Goal: Check status: Check status

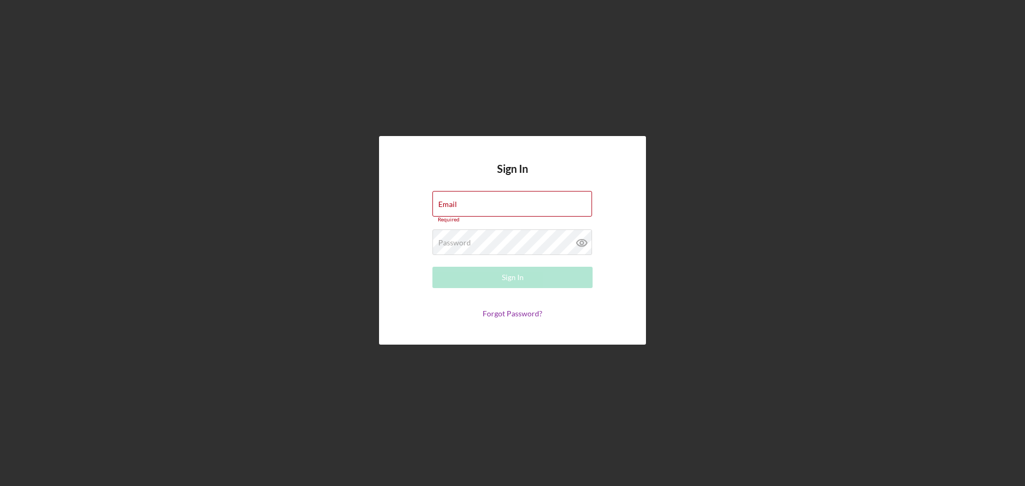
type input "[PERSON_NAME][EMAIL_ADDRESS][PERSON_NAME][PERSON_NAME][DOMAIN_NAME]"
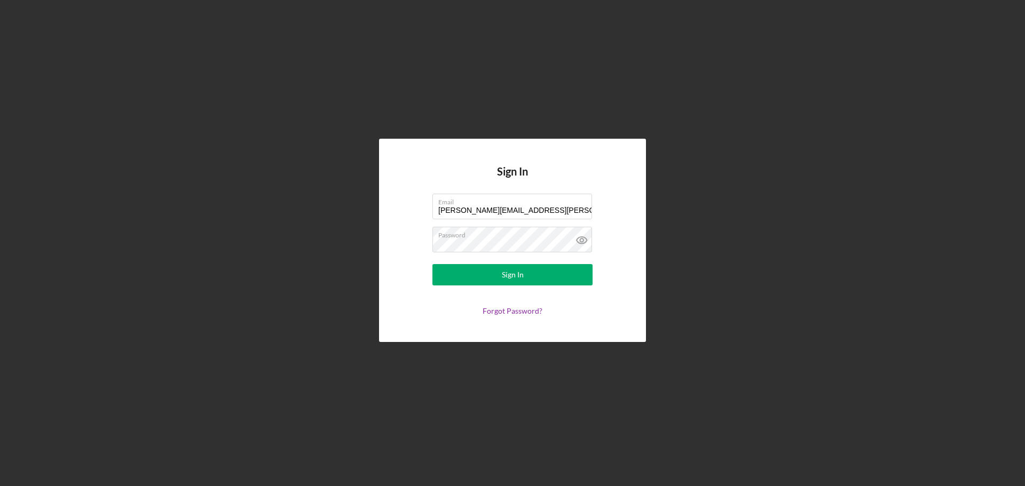
click at [834, 234] on div "Sign In Email [PERSON_NAME][EMAIL_ADDRESS][PERSON_NAME][PERSON_NAME][DOMAIN_NAM…" at bounding box center [512, 240] width 1014 height 481
click at [502, 281] on div "Sign In" at bounding box center [513, 274] width 22 height 21
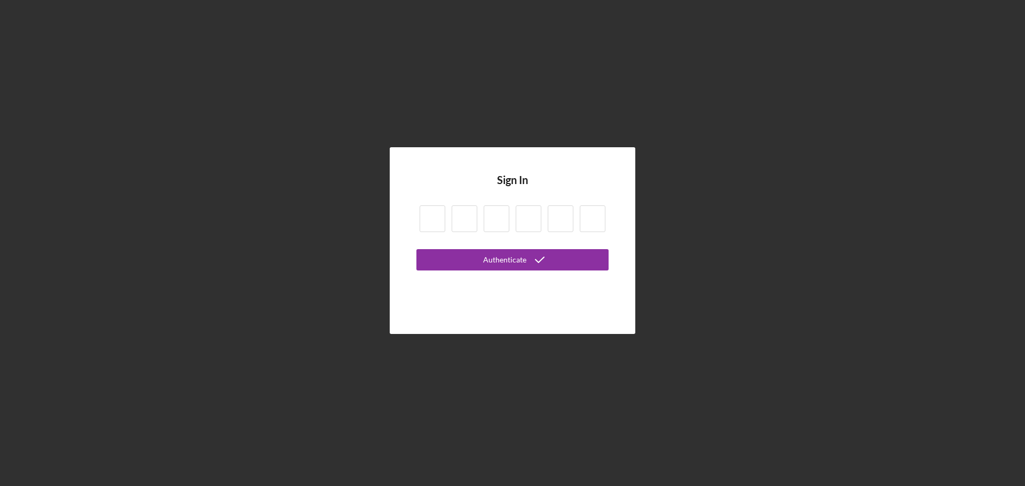
click at [433, 220] on input at bounding box center [432, 218] width 26 height 27
type input "5"
type input "3"
type input "8"
type input "0"
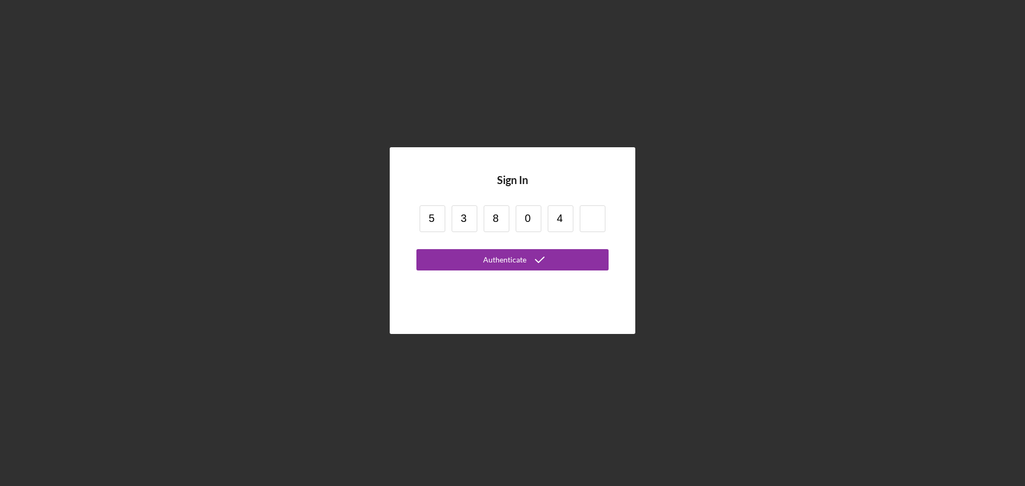
type input "4"
type input "2"
click at [529, 259] on icon "submit" at bounding box center [539, 260] width 27 height 27
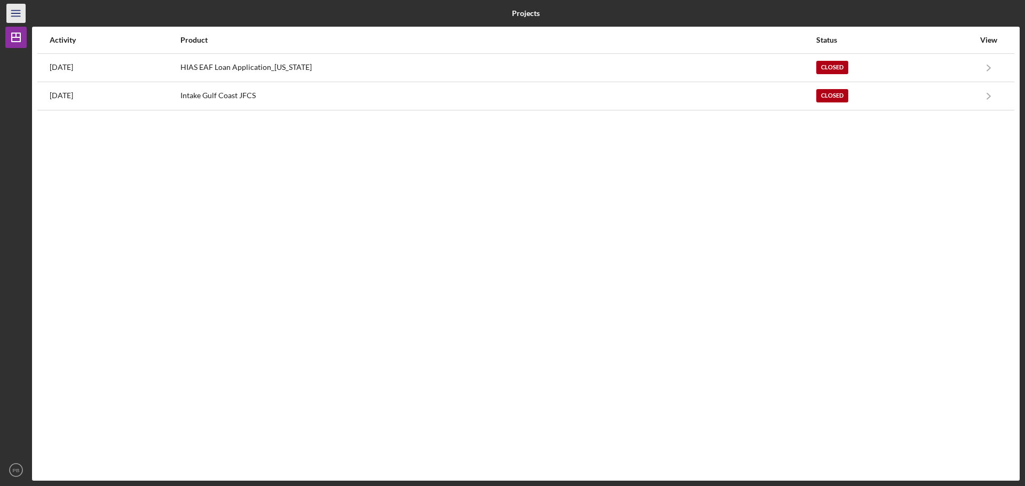
click at [24, 15] on icon "Icon/Menu" at bounding box center [16, 14] width 24 height 24
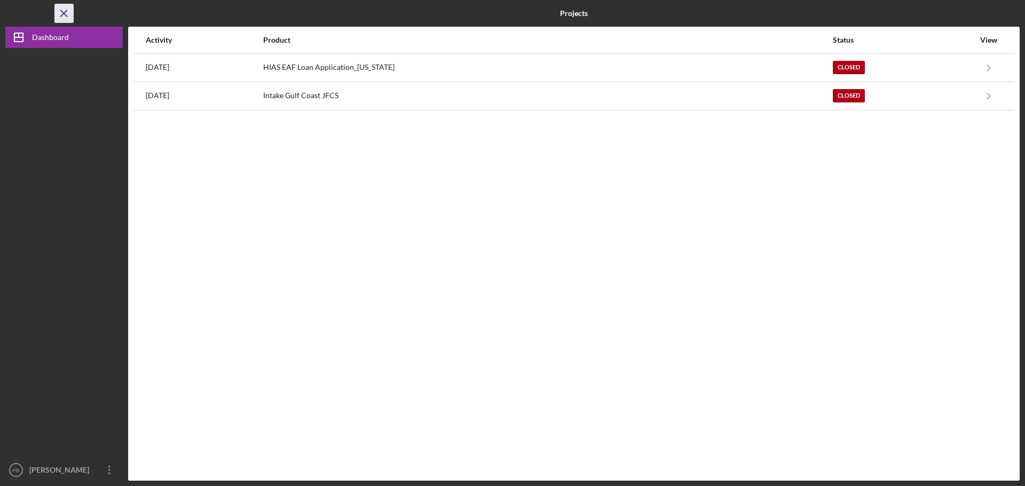
click at [63, 13] on line "button" at bounding box center [64, 13] width 6 height 6
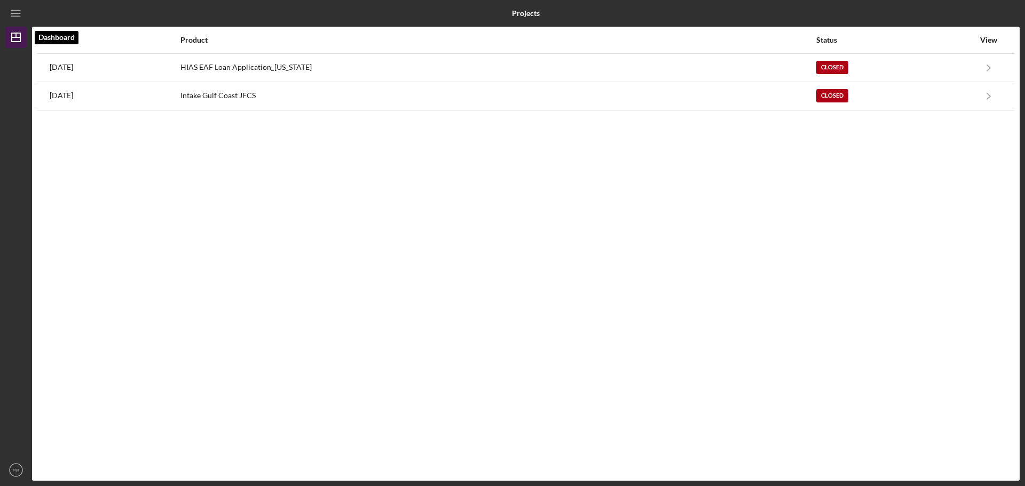
click at [16, 40] on icon "Icon/Dashboard" at bounding box center [16, 37] width 27 height 27
click at [17, 39] on icon "Icon/Dashboard" at bounding box center [16, 37] width 27 height 27
click at [538, 234] on div "Activity Product Status View [DATE] HIAS EAF Loan Application_[US_STATE] Closed…" at bounding box center [525, 254] width 987 height 454
click at [23, 467] on icon "PB" at bounding box center [15, 470] width 21 height 27
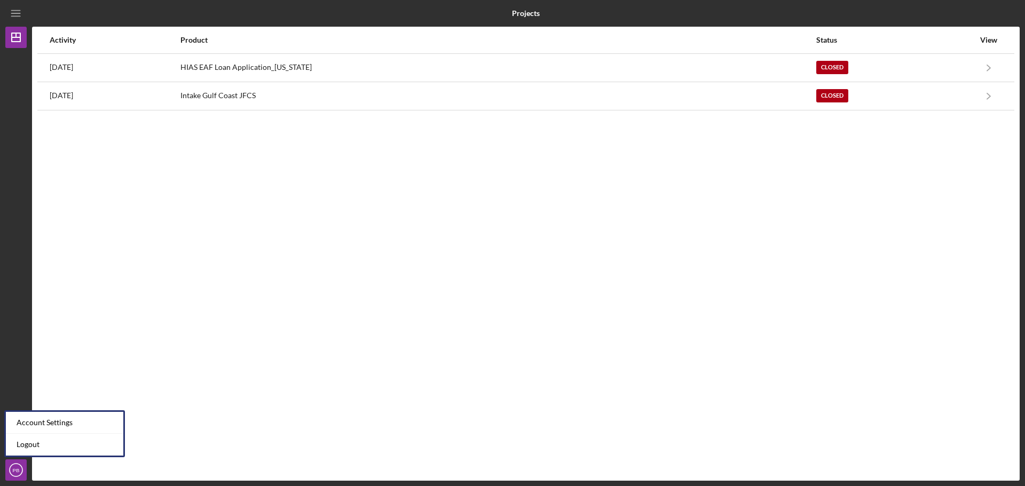
click at [192, 224] on div "Activity Product Status View [DATE] HIAS EAF Loan Application_[US_STATE] Closed…" at bounding box center [525, 254] width 987 height 454
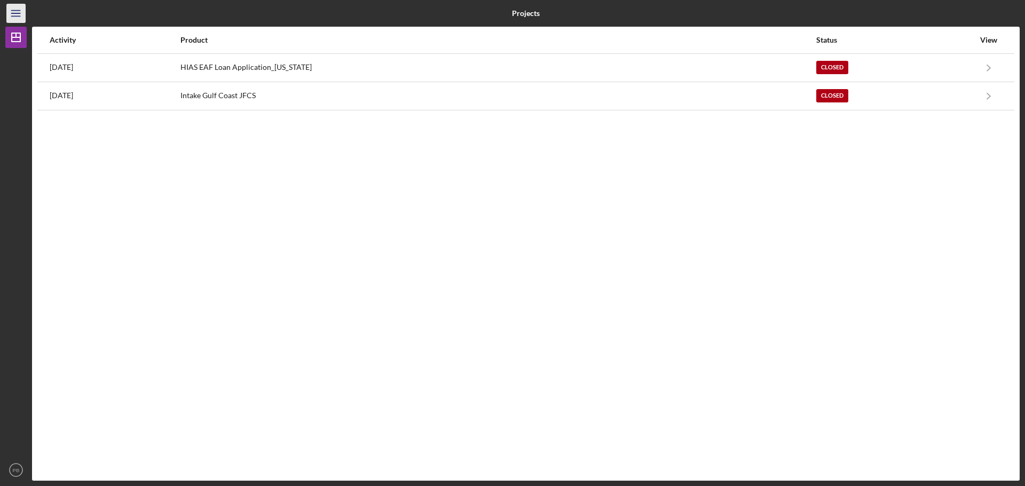
click at [17, 13] on icon "Icon/Menu" at bounding box center [16, 14] width 24 height 24
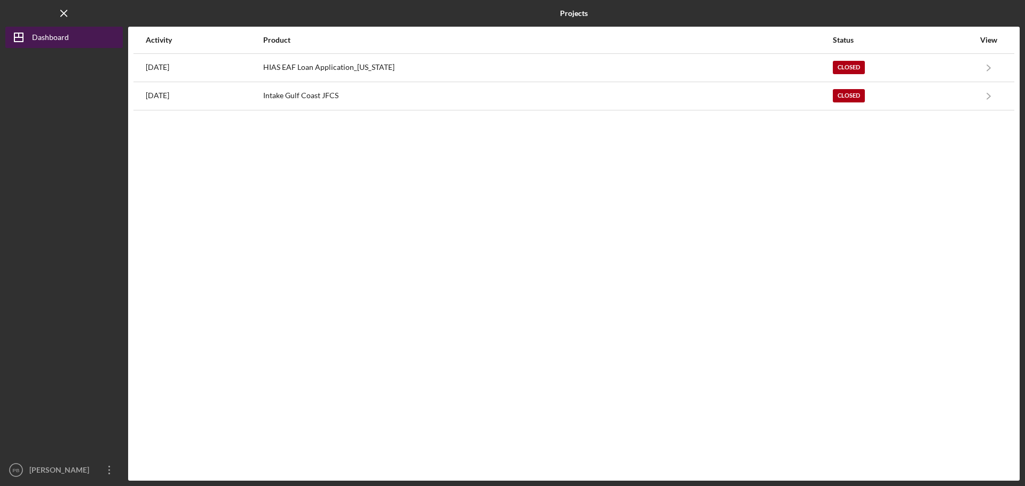
click at [37, 38] on div "Dashboard" at bounding box center [50, 39] width 37 height 24
click at [64, 17] on icon "Icon/Menu Close" at bounding box center [64, 14] width 24 height 24
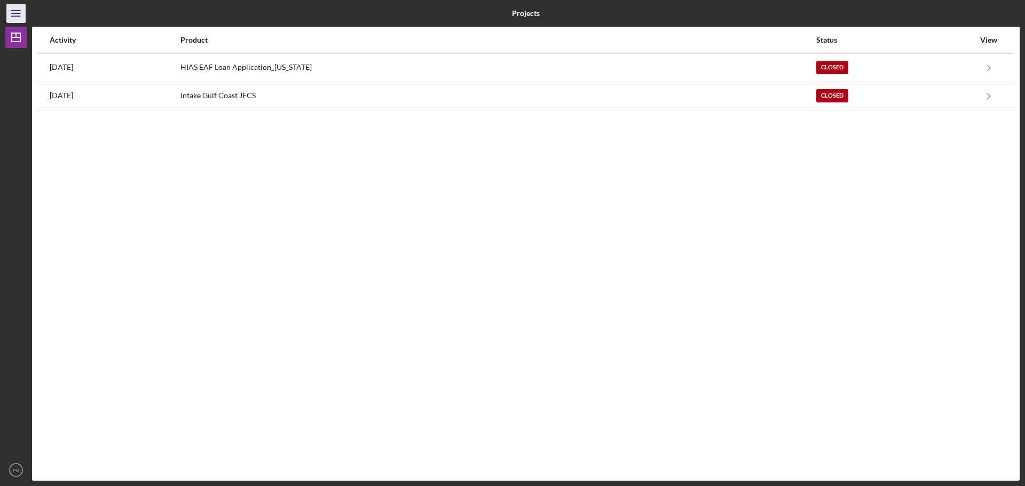
click at [11, 11] on icon "Icon/Menu" at bounding box center [16, 14] width 24 height 24
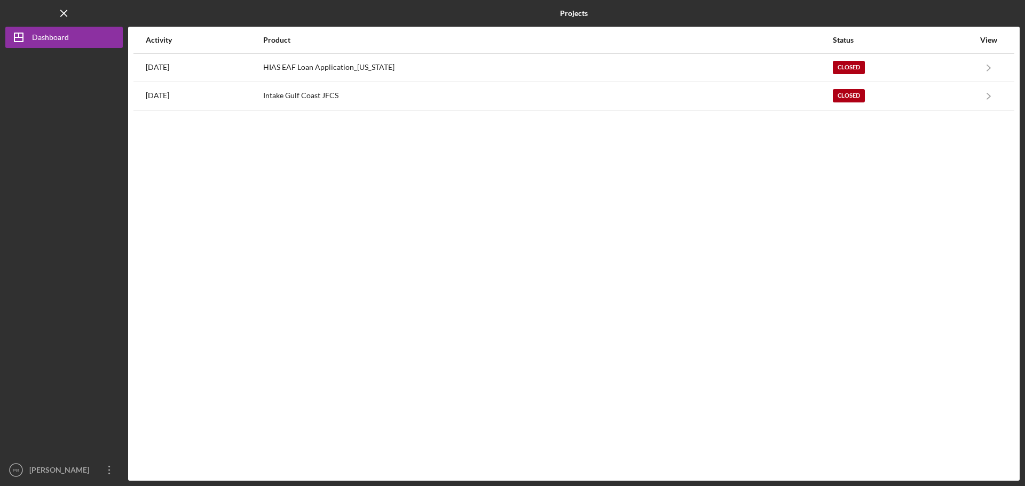
click at [855, 234] on div "Activity Product Status View [DATE] HIAS EAF Loan Application_[US_STATE] Closed…" at bounding box center [573, 254] width 891 height 454
click at [110, 470] on icon "Icon/Overflow" at bounding box center [109, 470] width 27 height 27
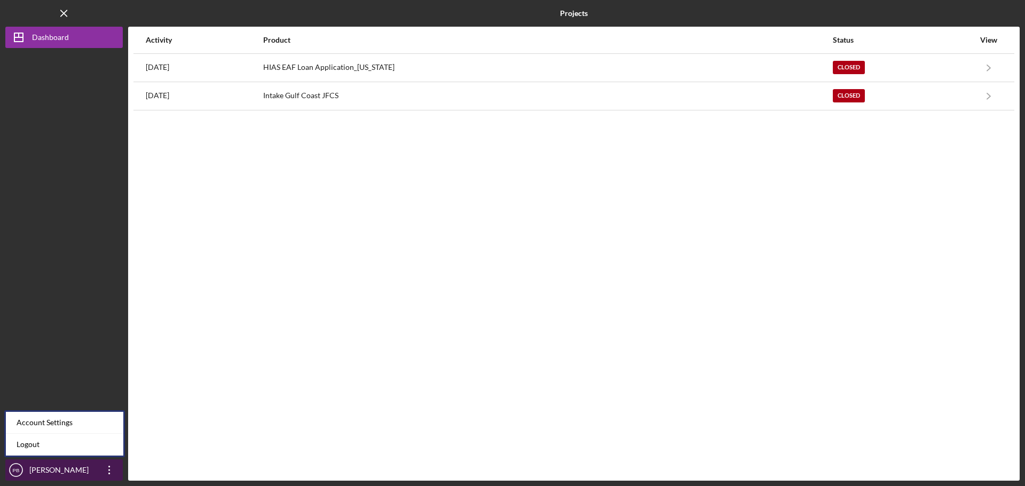
click at [14, 472] on text "PB" at bounding box center [16, 471] width 7 height 6
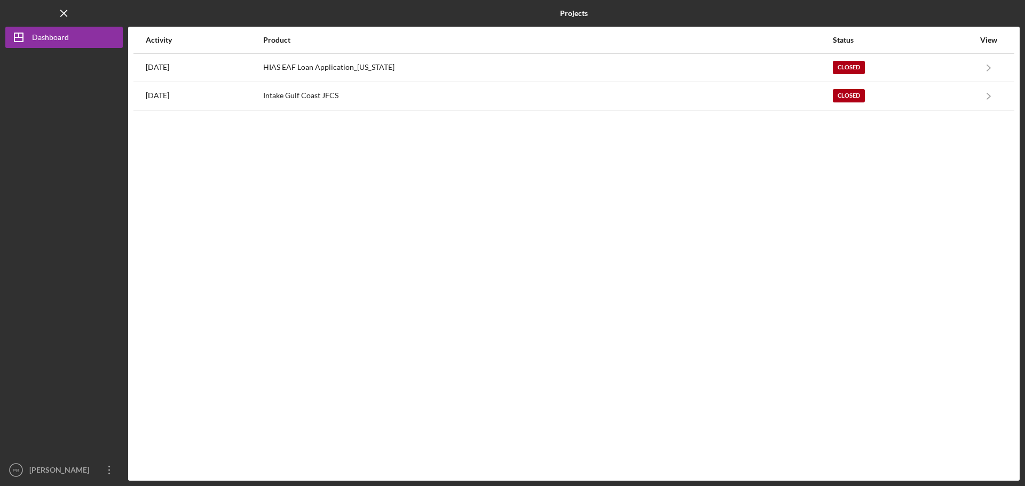
drag, startPoint x: 271, startPoint y: 292, endPoint x: 266, endPoint y: 249, distance: 43.5
click at [271, 292] on div "Activity Product Status View [DATE] HIAS EAF Loan Application_[US_STATE] Closed…" at bounding box center [573, 254] width 891 height 454
click at [57, 33] on div "Dashboard" at bounding box center [50, 39] width 37 height 24
click at [64, 15] on icon "Icon/Menu Close" at bounding box center [64, 14] width 24 height 24
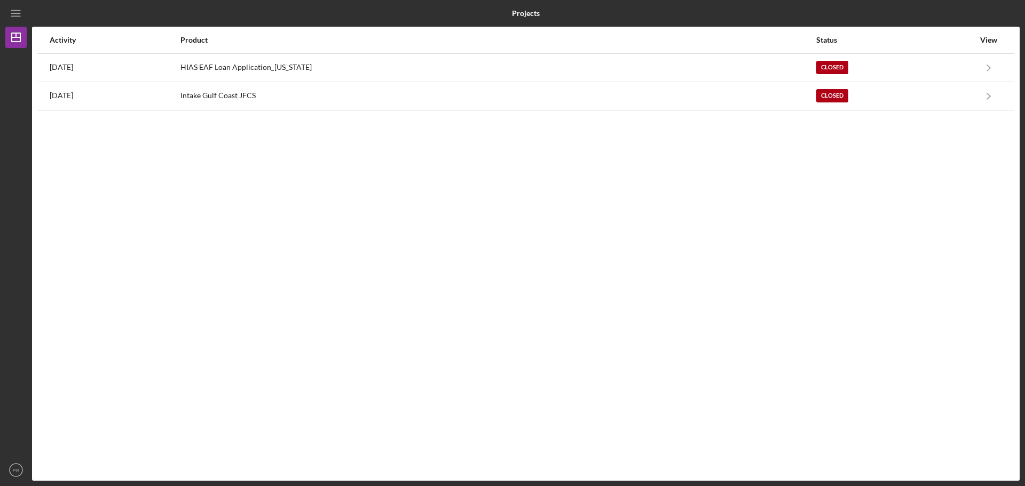
click at [678, 197] on div "Activity Product Status View [DATE] HIAS EAF Loan Application_[US_STATE] Closed…" at bounding box center [525, 254] width 987 height 454
click at [664, 370] on div "Activity Product Status View [DATE] HIAS EAF Loan Application_[US_STATE] Closed…" at bounding box center [525, 254] width 987 height 454
click at [20, 16] on line "button" at bounding box center [15, 16] width 9 height 0
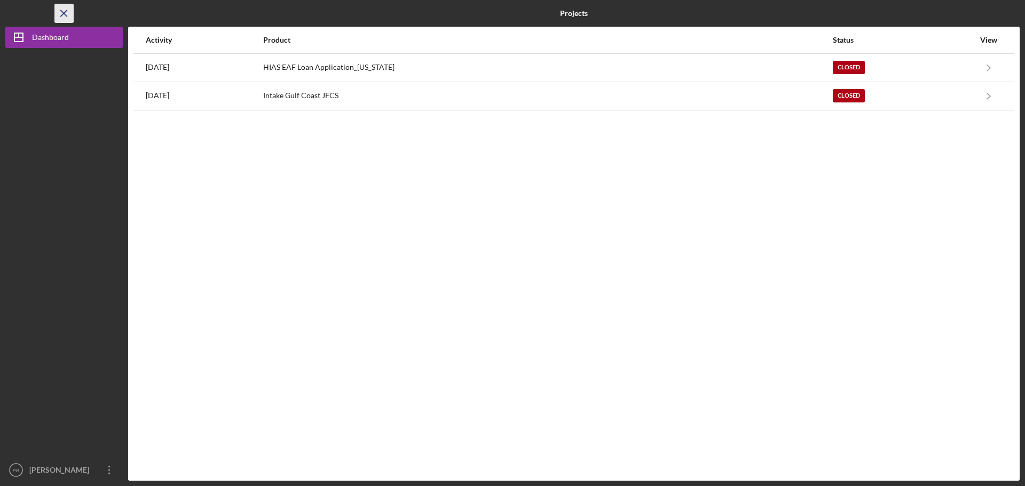
click at [64, 18] on icon "Icon/Menu Close" at bounding box center [64, 14] width 24 height 24
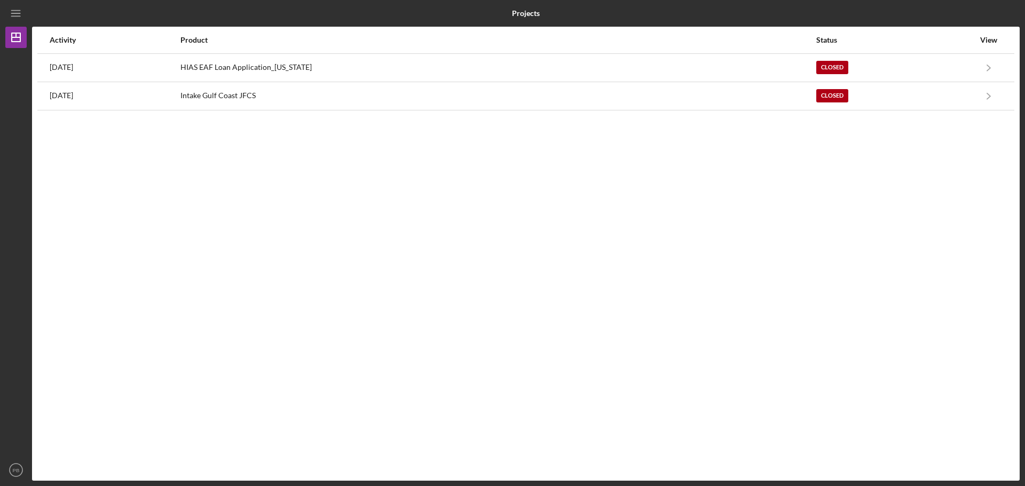
click at [102, 210] on div "Activity Product Status View [DATE] HIAS EAF Loan Application_[US_STATE] Closed…" at bounding box center [525, 254] width 987 height 454
click at [18, 35] on icon "Icon/Dashboard" at bounding box center [16, 37] width 27 height 27
click at [21, 15] on icon "Icon/Menu" at bounding box center [16, 14] width 24 height 24
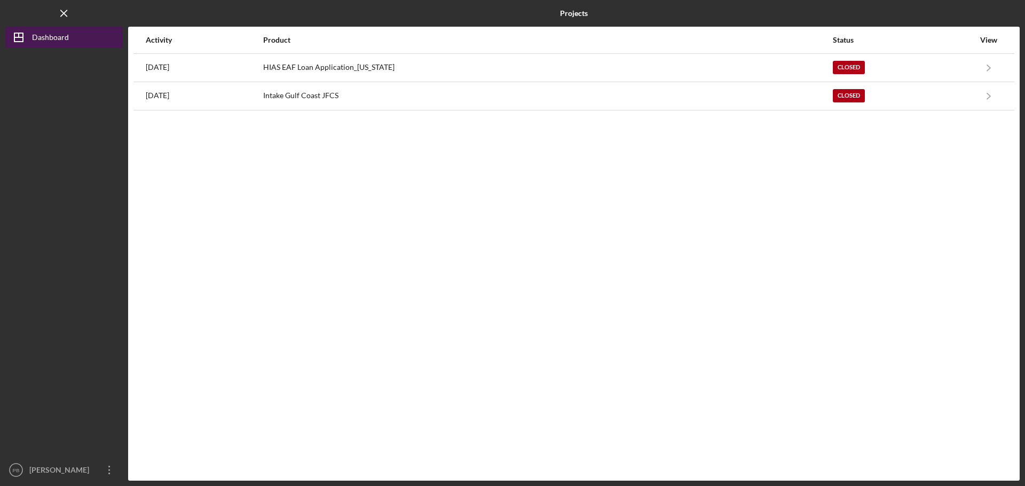
click at [34, 34] on div "Dashboard" at bounding box center [50, 39] width 37 height 24
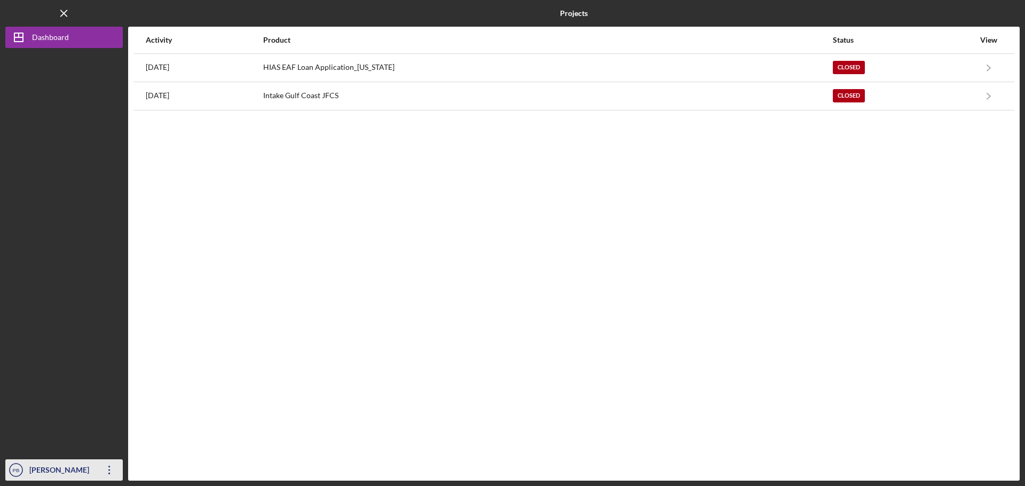
click at [108, 472] on icon "Icon/Overflow" at bounding box center [109, 470] width 27 height 27
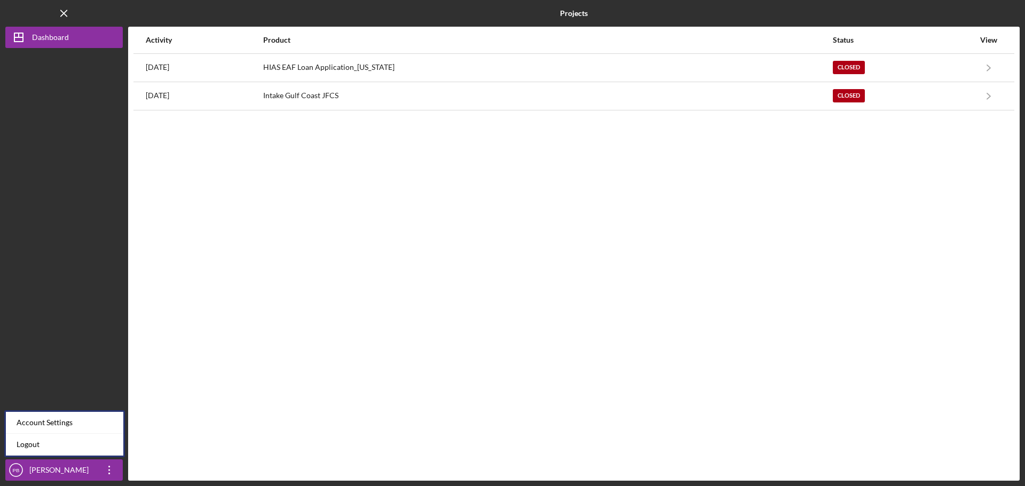
click at [84, 424] on div "Account Settings" at bounding box center [64, 423] width 117 height 22
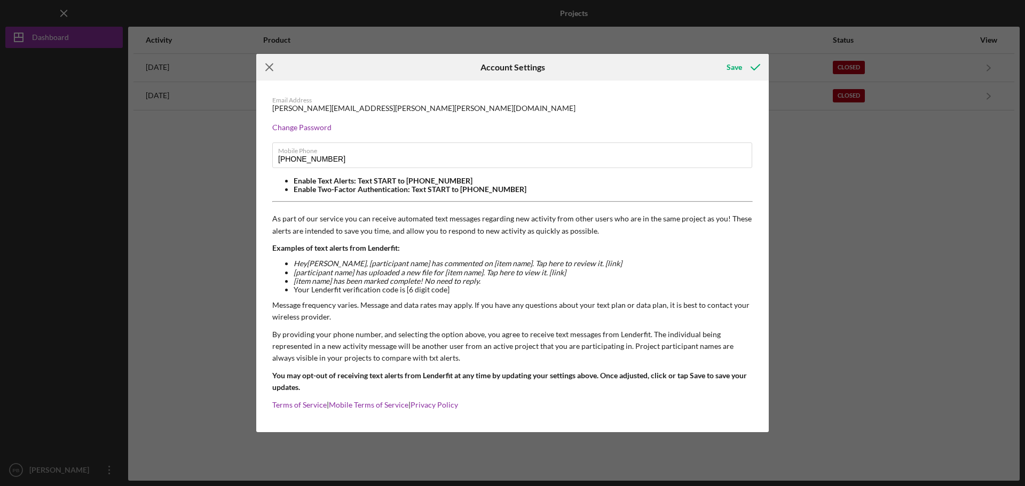
click at [274, 69] on icon "Icon/Menu Close" at bounding box center [269, 67] width 27 height 27
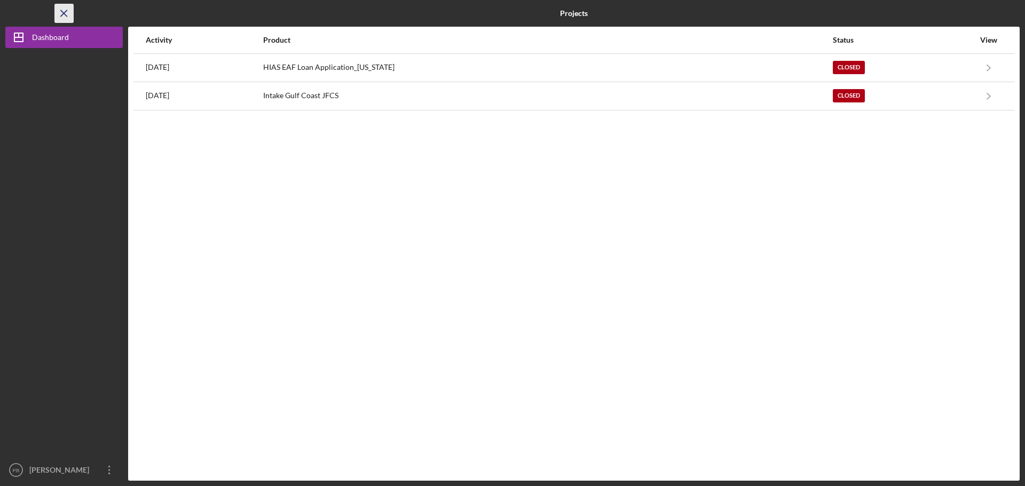
click at [65, 13] on icon "Icon/Menu Close" at bounding box center [64, 14] width 24 height 24
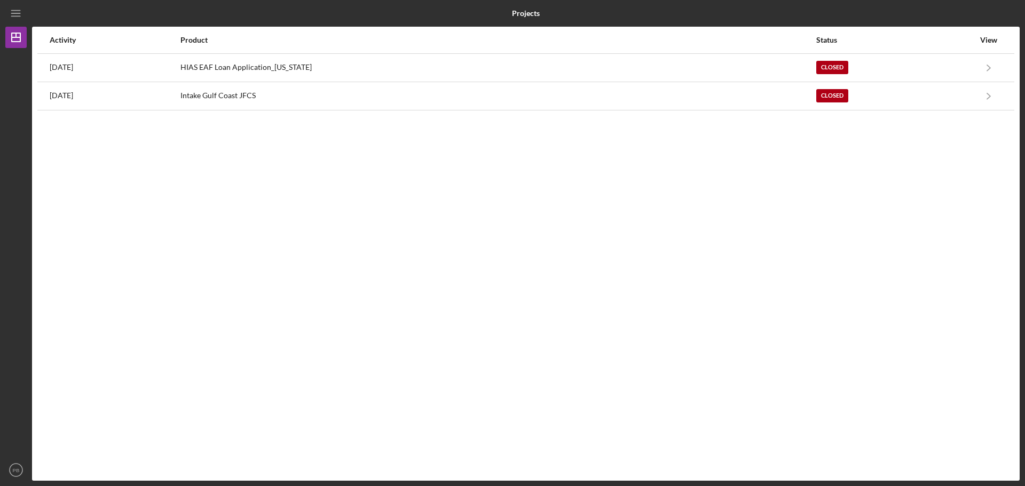
click at [65, 13] on div at bounding box center [196, 13] width 329 height 27
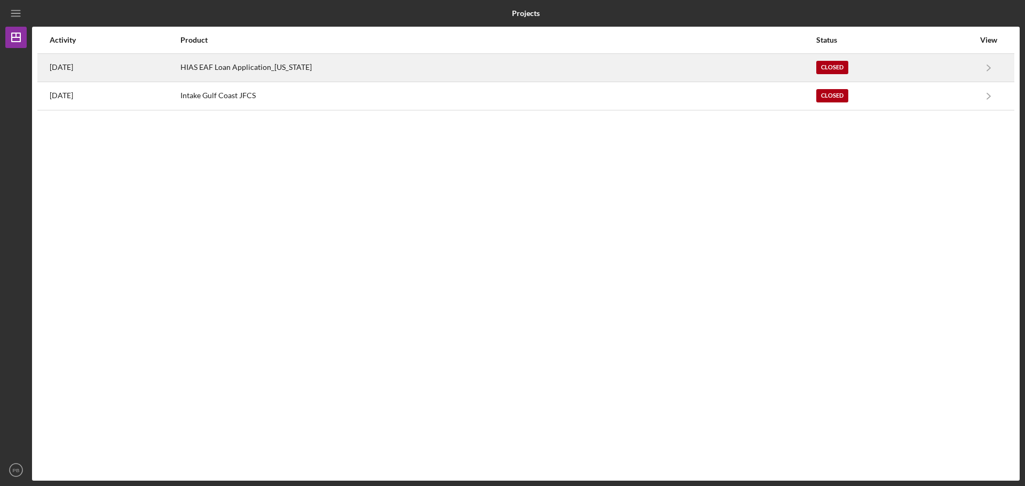
click at [73, 67] on time "[DATE]" at bounding box center [61, 67] width 23 height 9
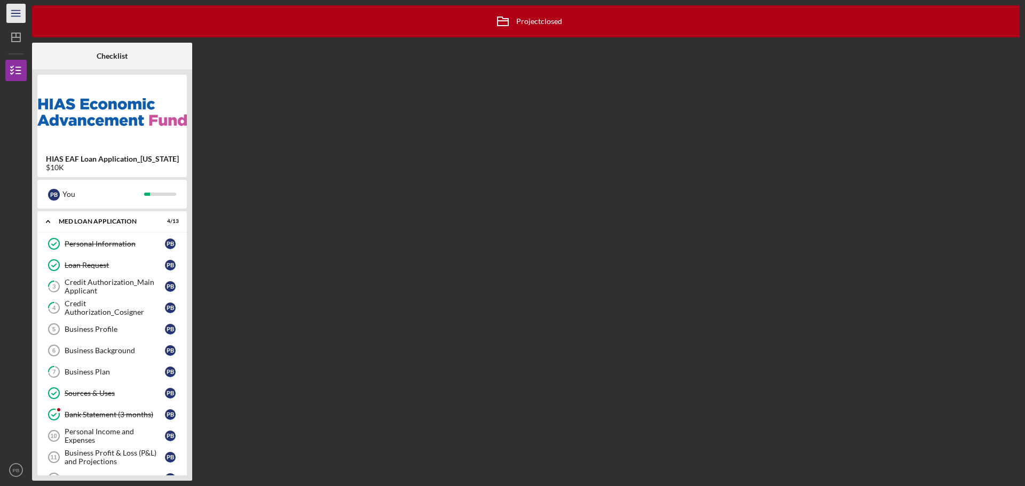
click at [16, 13] on icon "Icon/Menu" at bounding box center [16, 14] width 24 height 24
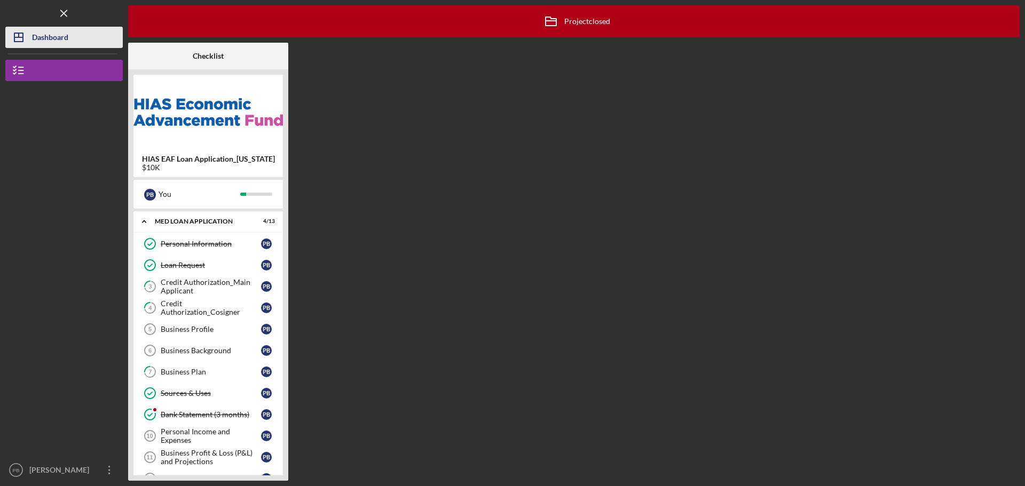
click at [35, 36] on div "Dashboard" at bounding box center [50, 39] width 36 height 24
